Goal: Task Accomplishment & Management: Use online tool/utility

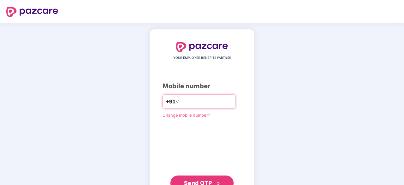
click at [190, 99] on input "number" at bounding box center [206, 101] width 52 height 10
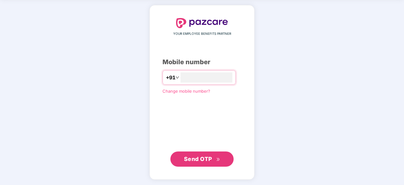
type input "**********"
click at [187, 152] on button "Send OTP" at bounding box center [201, 159] width 63 height 15
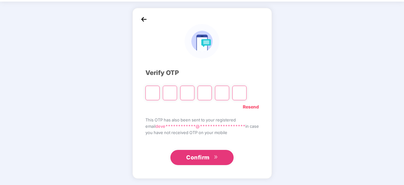
scroll to position [21, 0]
click at [152, 93] on input "Please enter verification code. Digit 1" at bounding box center [152, 93] width 14 height 15
type input "*"
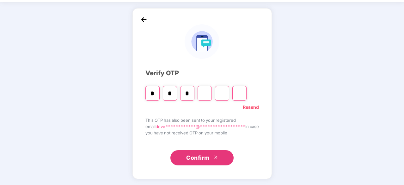
type input "*"
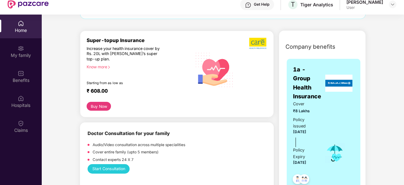
scroll to position [113, 0]
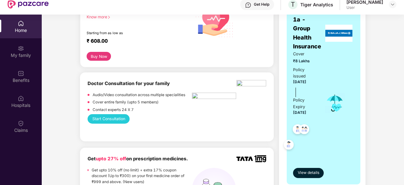
click at [117, 117] on button "Start Consultation" at bounding box center [109, 118] width 42 height 9
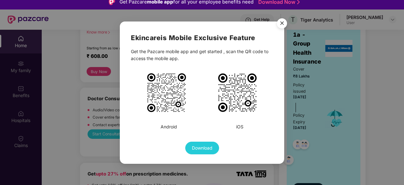
scroll to position [0, 0]
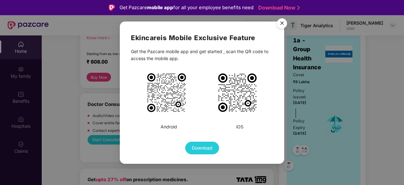
click at [394, 74] on div "Ekincare is Mobile Exclusive Feature Get the Pazcare mobile app and get started…" at bounding box center [202, 92] width 404 height 185
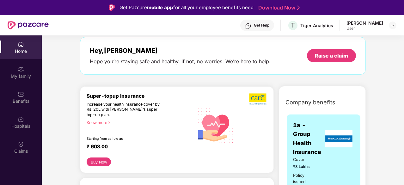
scroll to position [18, 0]
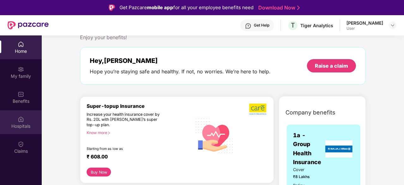
click at [19, 124] on div "Hospitals" at bounding box center [21, 126] width 42 height 6
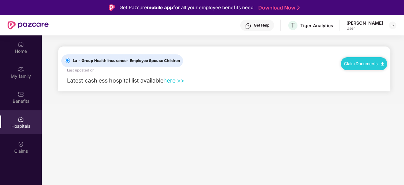
scroll to position [0, 0]
click at [21, 73] on div "My family" at bounding box center [21, 76] width 42 height 6
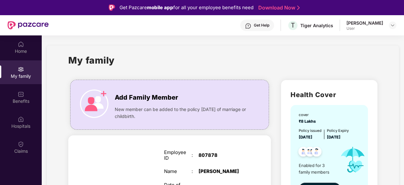
click at [386, 28] on div "[PERSON_NAME] User" at bounding box center [371, 25] width 50 height 11
click at [392, 23] on img at bounding box center [392, 25] width 5 height 5
